Goal: Transaction & Acquisition: Purchase product/service

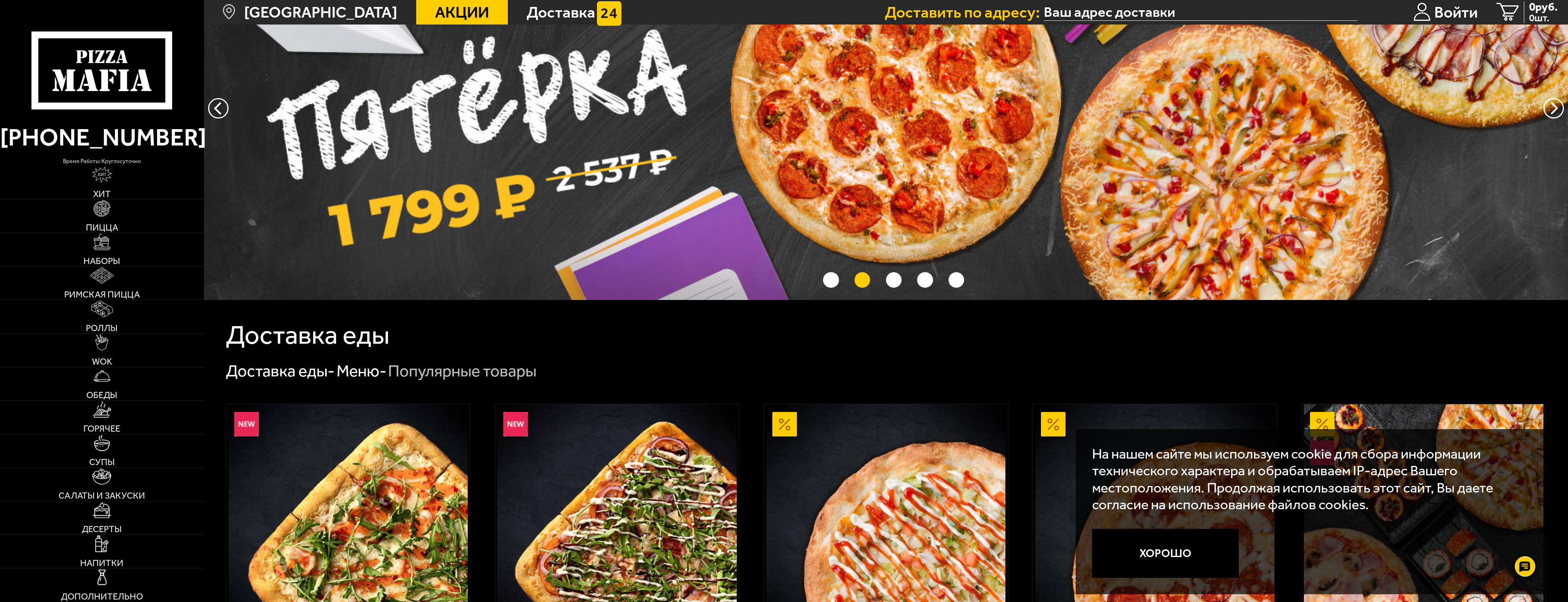
scroll to position [122, 0]
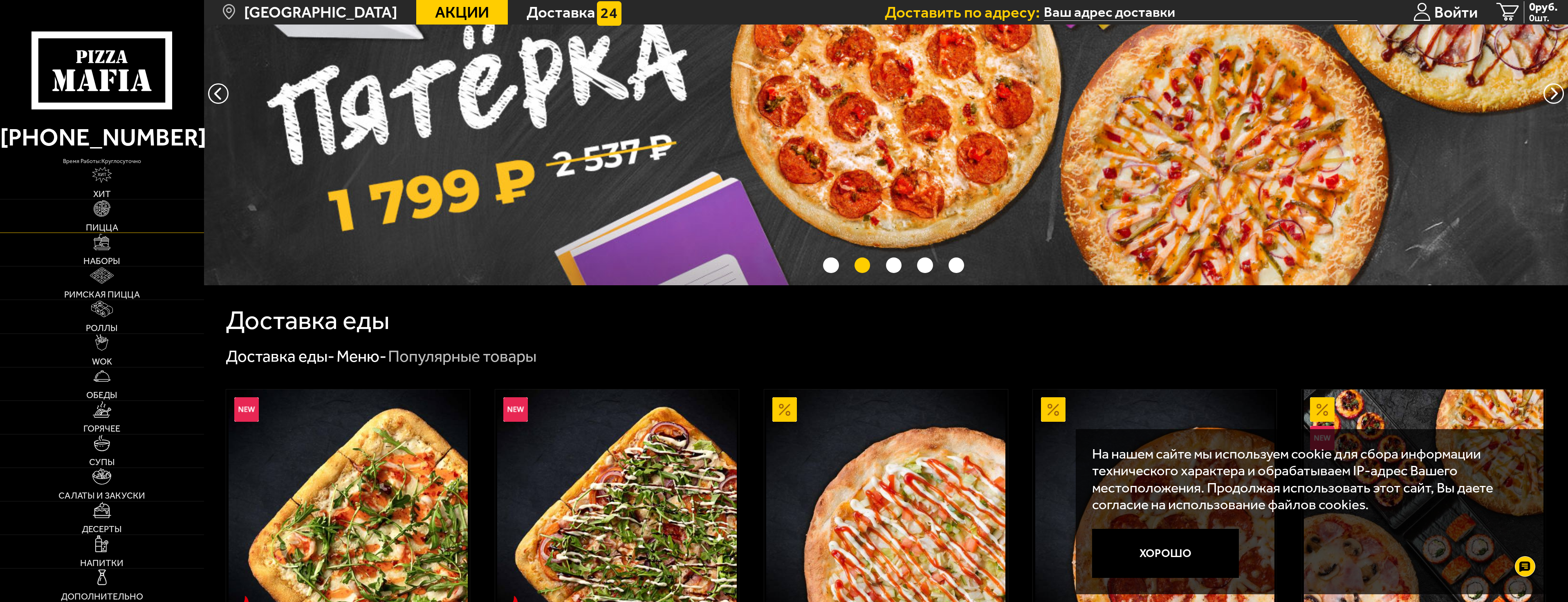
click at [121, 219] on link "Пицца" at bounding box center [102, 216] width 204 height 33
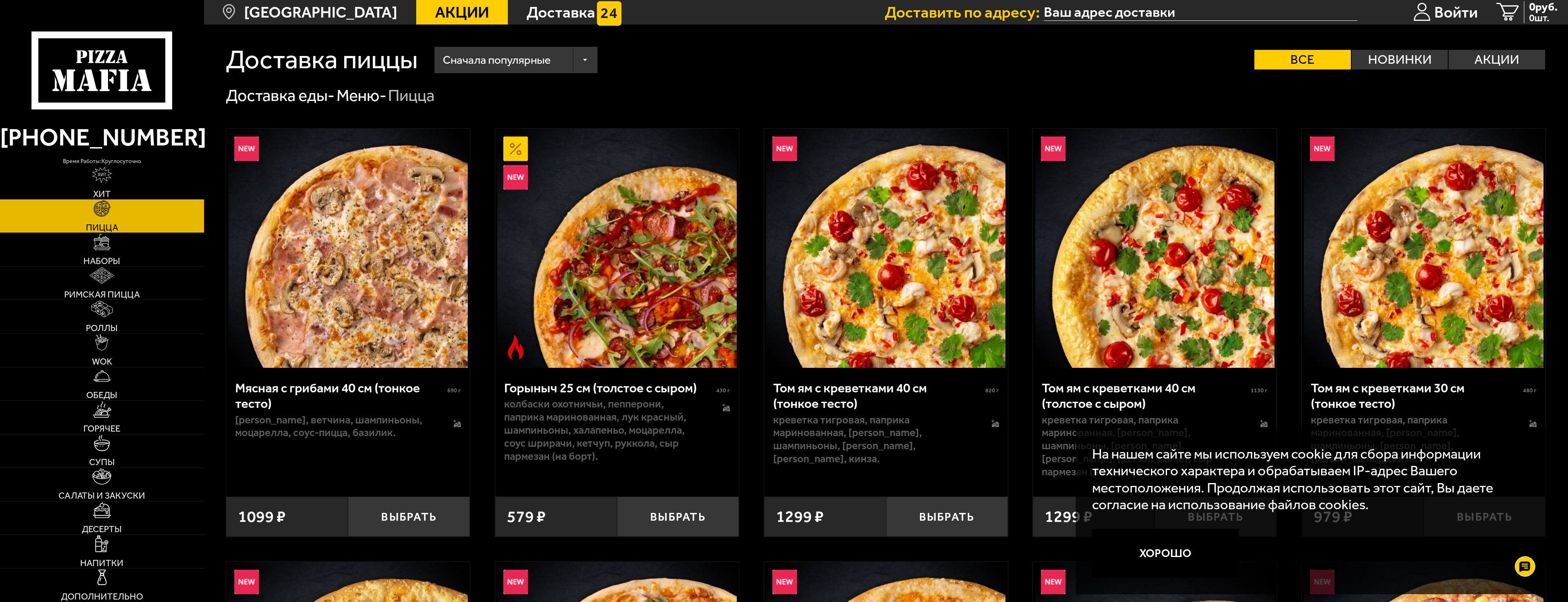
click at [1141, 12] on input "text" at bounding box center [1201, 12] width 314 height 17
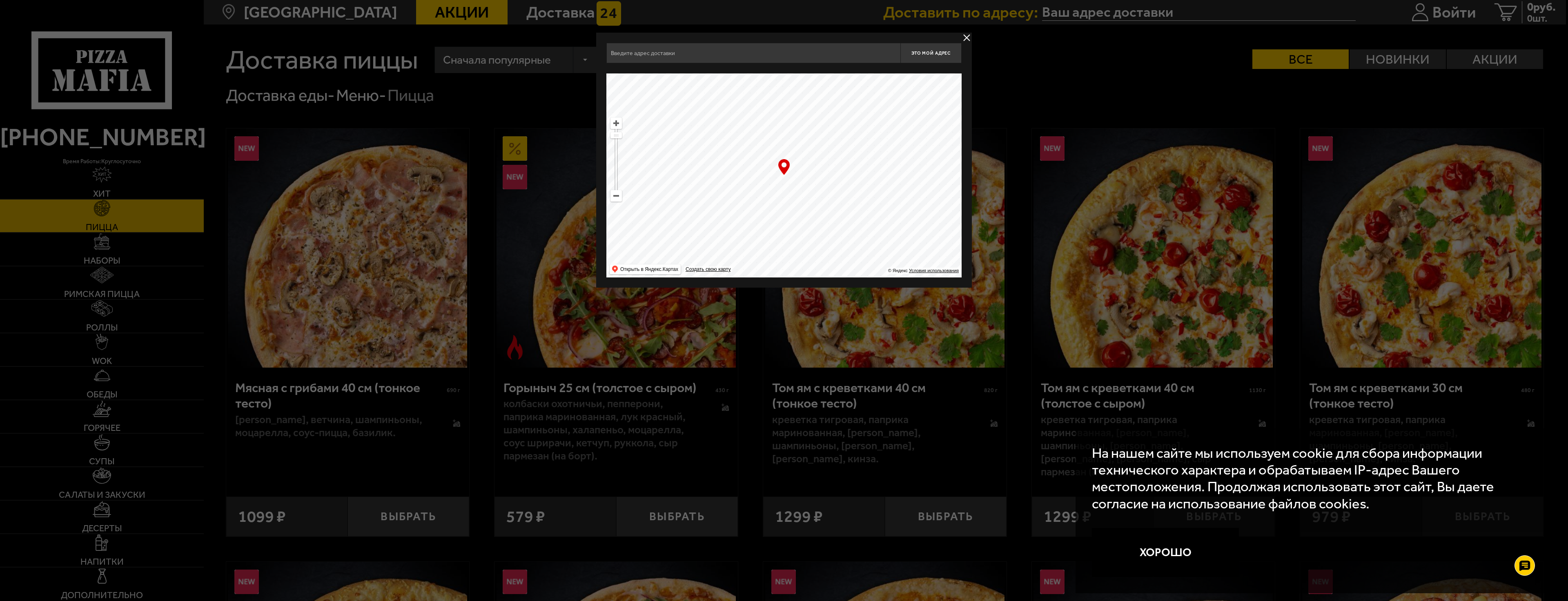
drag, startPoint x: 755, startPoint y: 142, endPoint x: 858, endPoint y: 176, distance: 108.5
click at [858, 176] on ymaps at bounding box center [784, 175] width 355 height 204
click at [659, 50] on input "[STREET_ADDRESS]" at bounding box center [753, 53] width 294 height 21
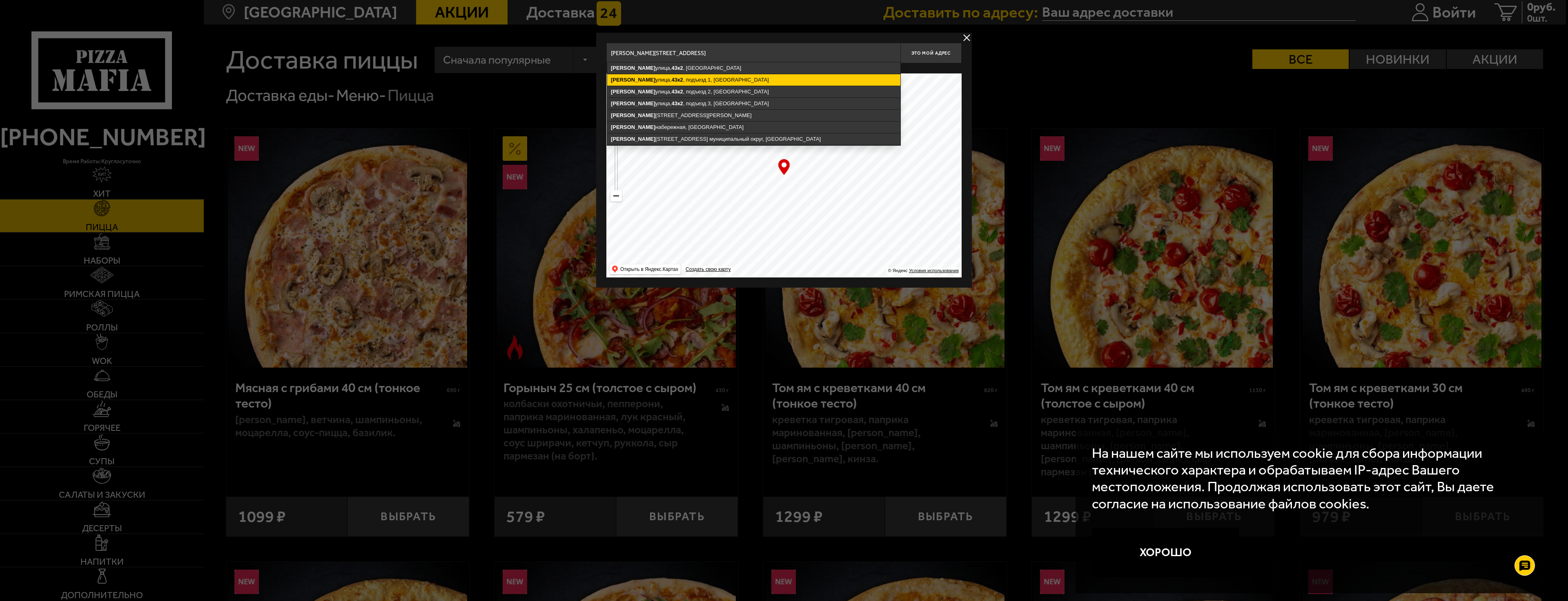
click at [711, 82] on ymaps "[STREET_ADDRESS]" at bounding box center [754, 80] width 293 height 12
type input "[STREET_ADDRESS]"
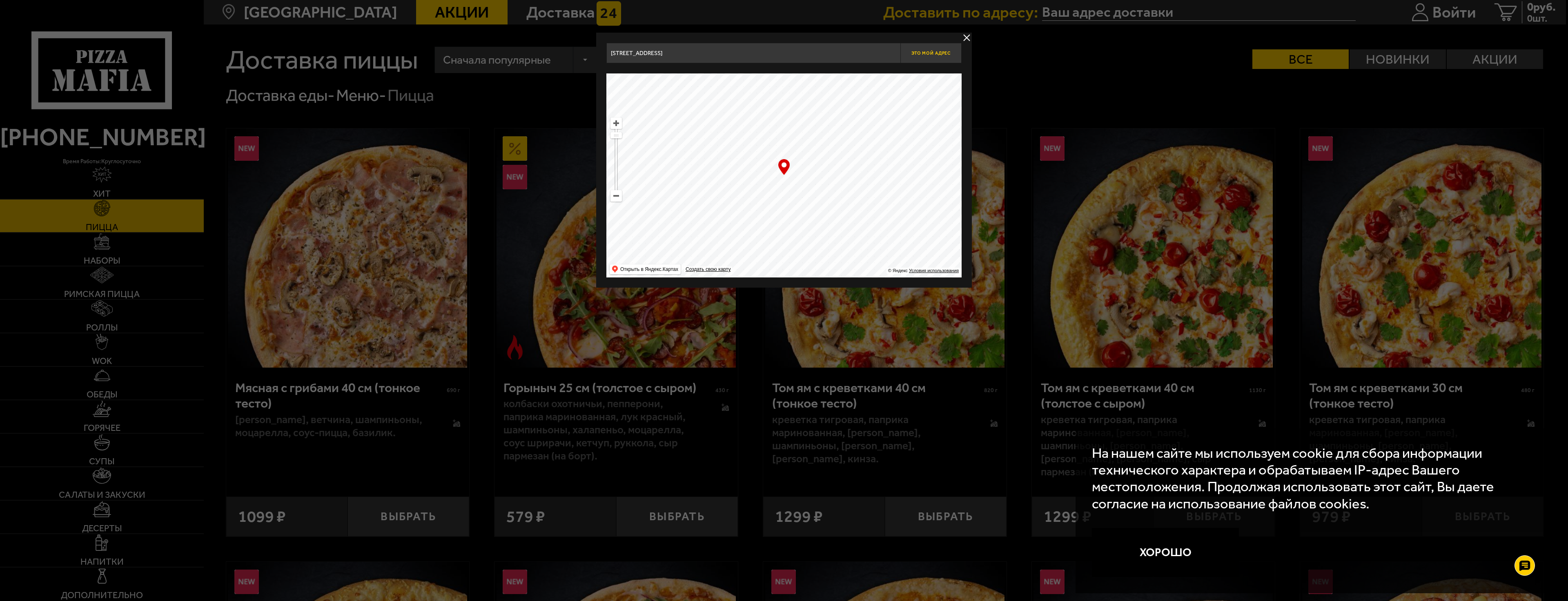
click at [920, 54] on span "Это мой адрес" at bounding box center [931, 53] width 39 height 5
type input "[STREET_ADDRESS]"
